Goal: Find contact information: Find contact information

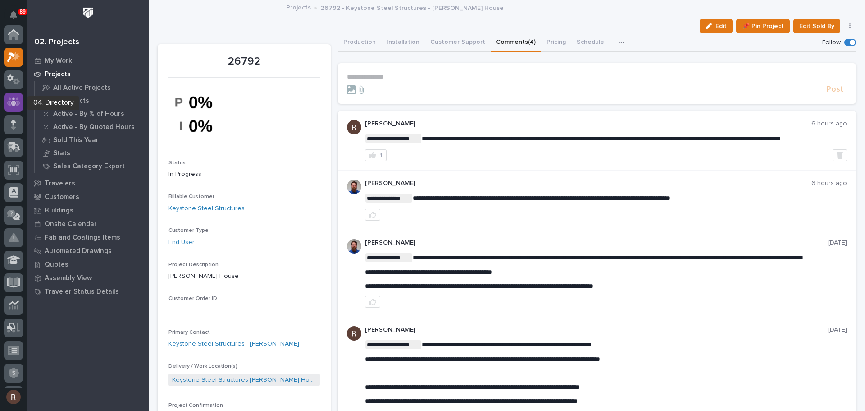
click at [6, 100] on div at bounding box center [13, 102] width 19 height 19
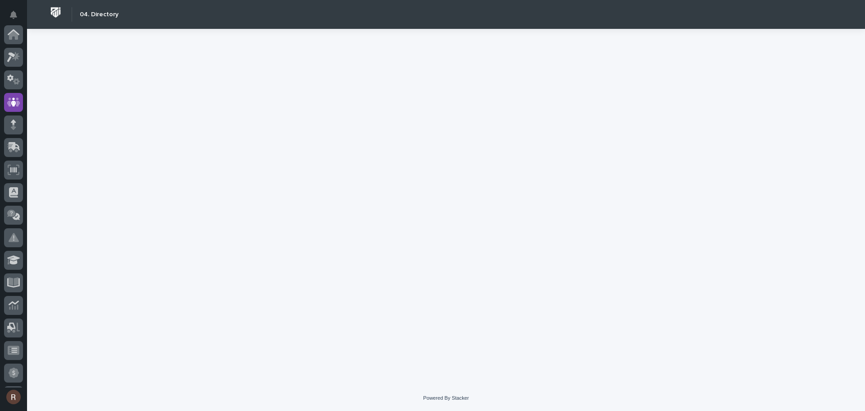
scroll to position [68, 0]
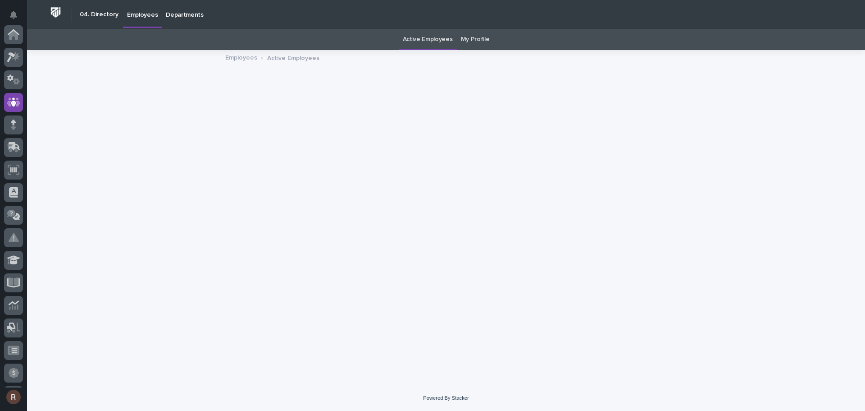
scroll to position [68, 0]
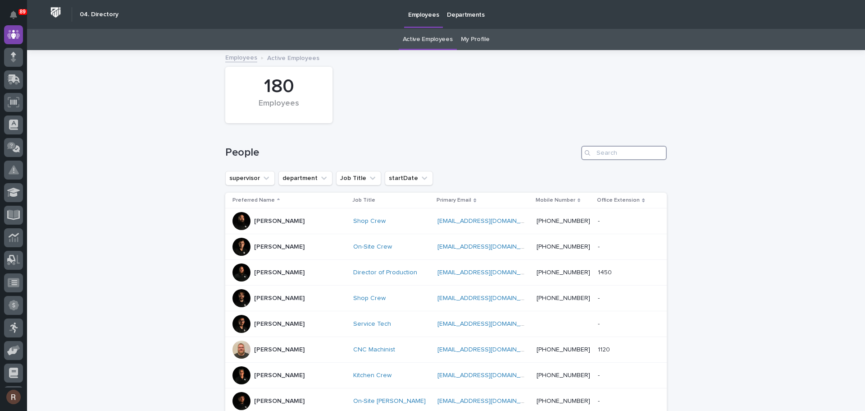
click at [599, 155] on input "Search" at bounding box center [624, 153] width 86 height 14
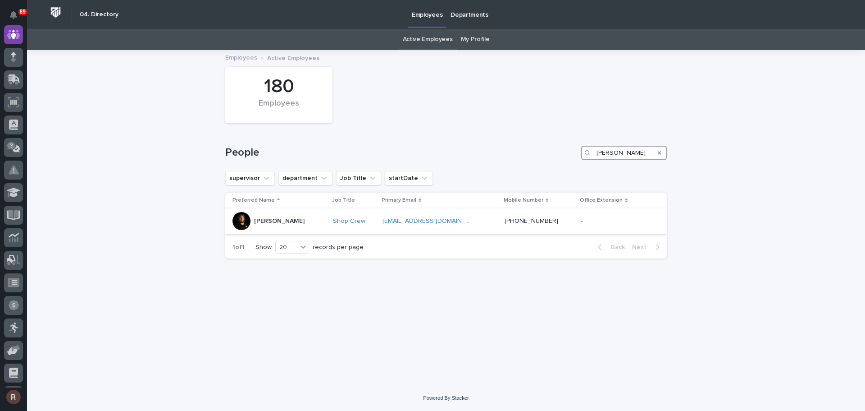
type input "[PERSON_NAME]"
click at [288, 227] on div "[PERSON_NAME]" at bounding box center [279, 221] width 50 height 15
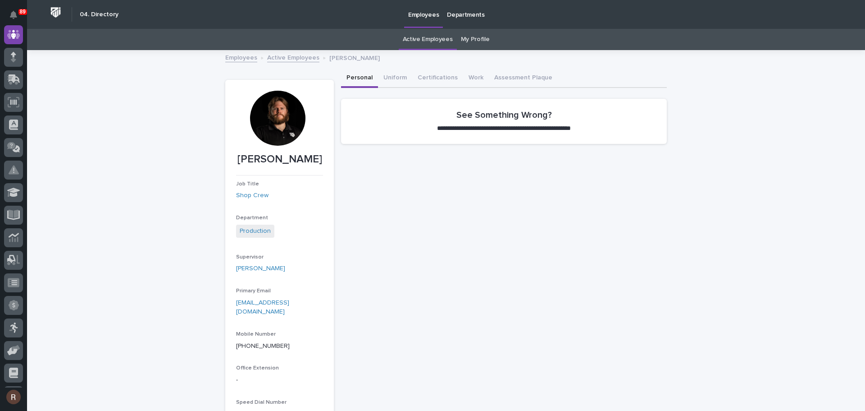
click at [271, 115] on div at bounding box center [277, 118] width 55 height 55
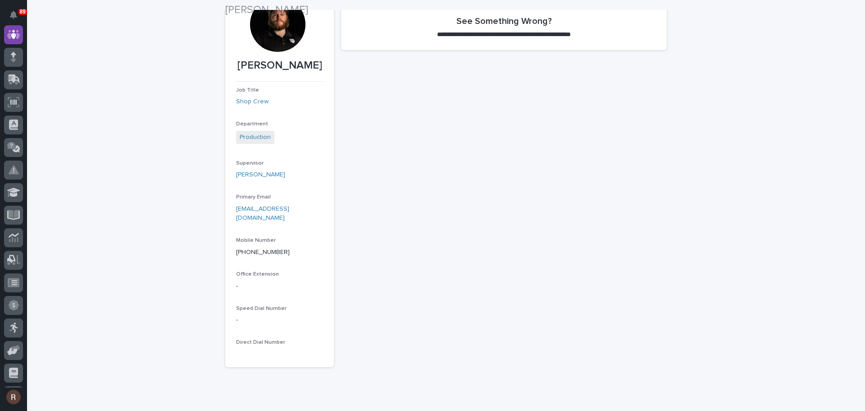
scroll to position [111, 0]
